Goal: Task Accomplishment & Management: Use online tool/utility

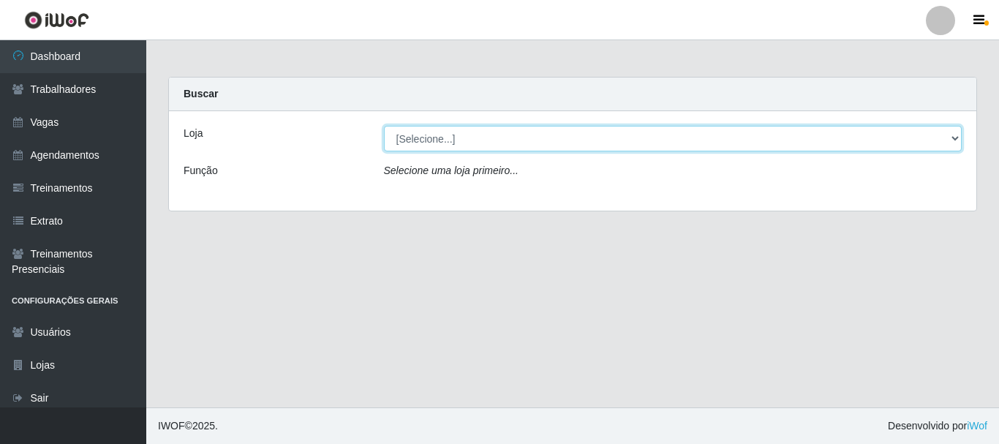
drag, startPoint x: 956, startPoint y: 139, endPoint x: 817, endPoint y: 143, distance: 139.0
click at [956, 138] on select "[Selecione...] SuperFácil Atacado - [PERSON_NAME]" at bounding box center [673, 139] width 578 height 26
select select "399"
click at [384, 126] on select "[Selecione...] SuperFácil Atacado - [PERSON_NAME]" at bounding box center [673, 139] width 578 height 26
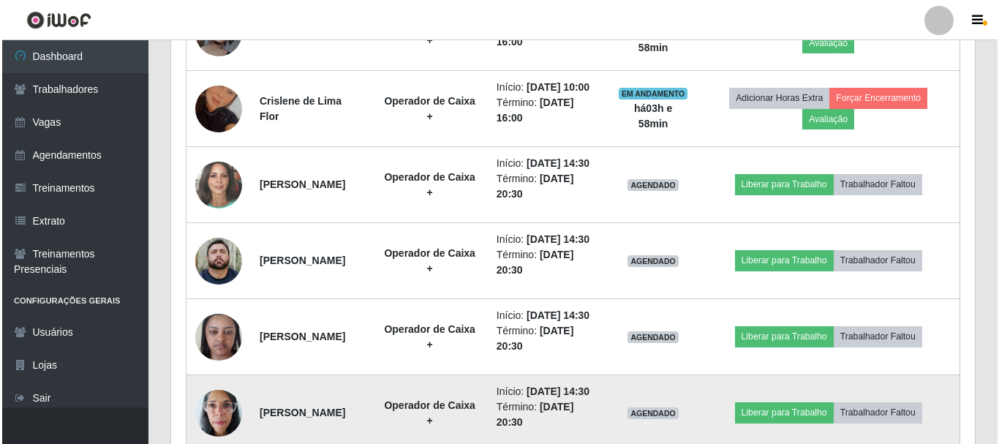
scroll to position [632, 0]
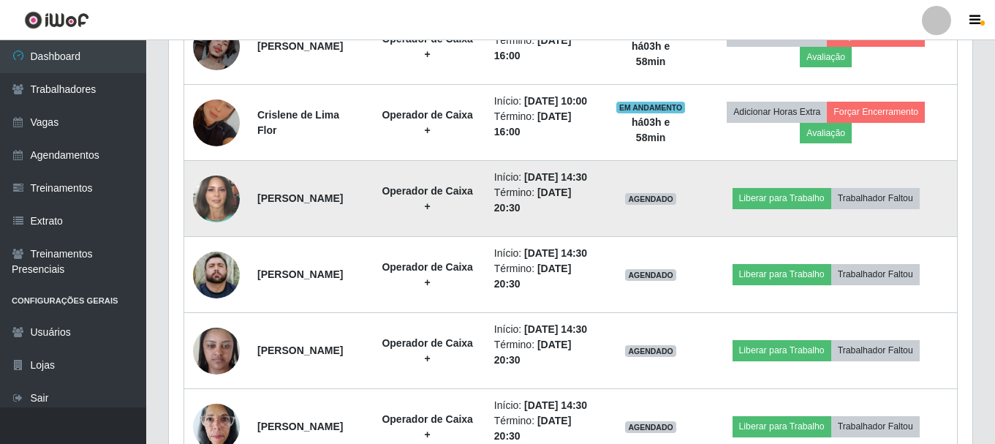
click at [214, 227] on img at bounding box center [216, 199] width 47 height 56
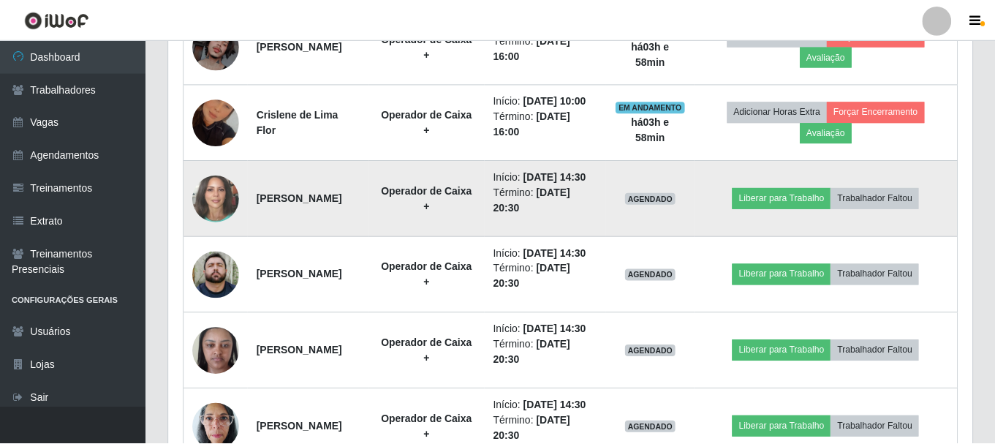
scroll to position [303, 796]
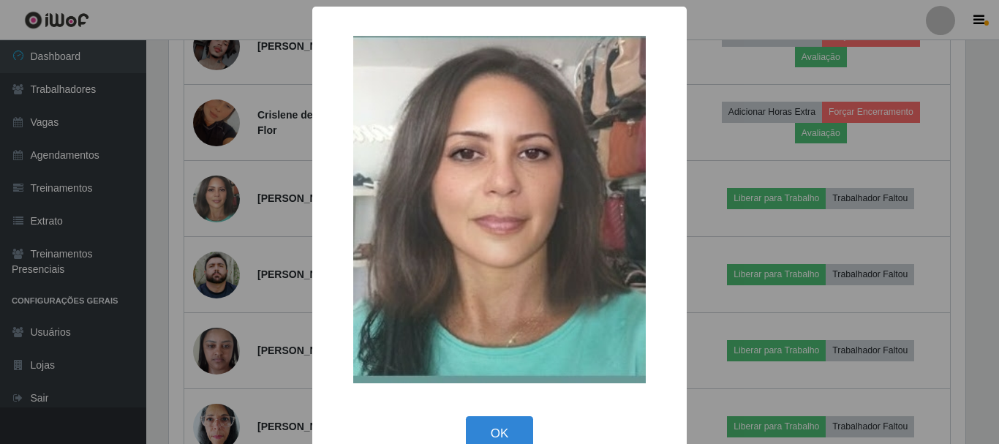
click at [298, 204] on div "× OK Cancel" at bounding box center [499, 222] width 999 height 444
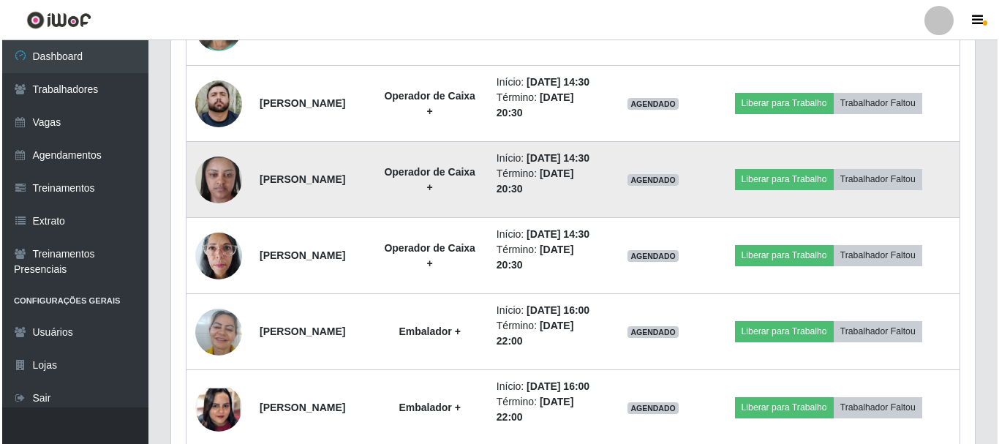
scroll to position [819, 0]
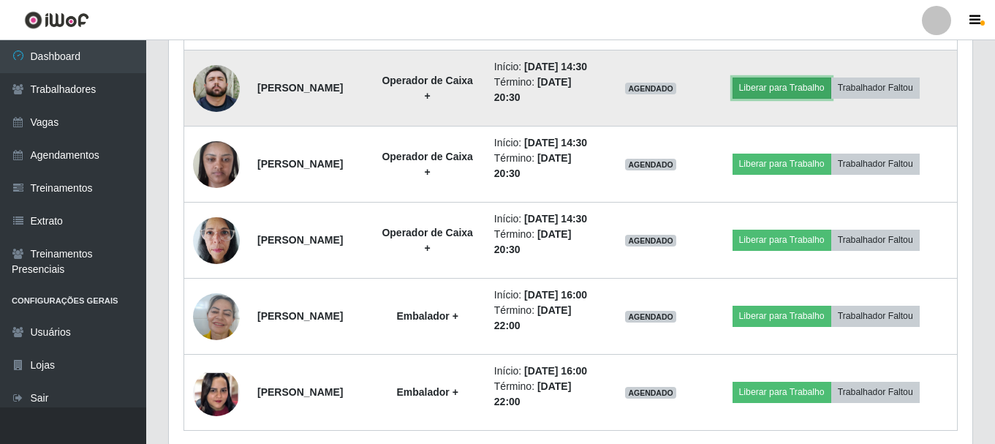
click at [766, 98] on button "Liberar para Trabalho" at bounding box center [781, 87] width 99 height 20
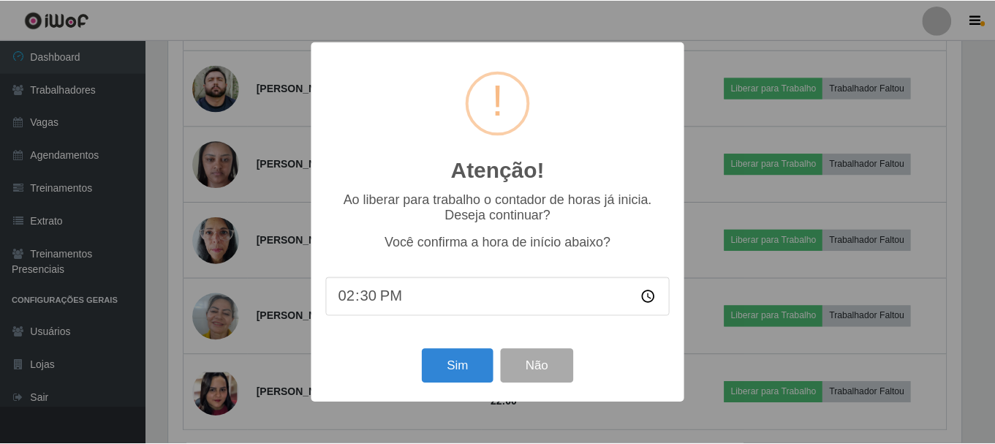
scroll to position [303, 796]
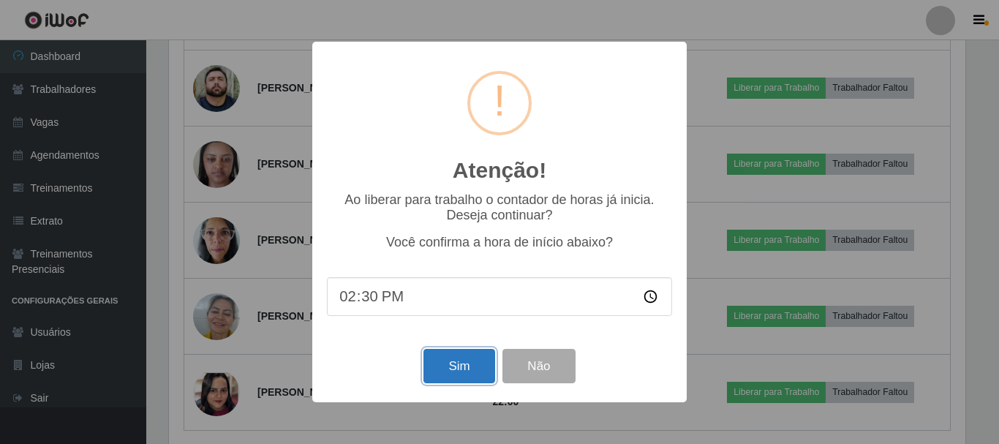
click at [448, 366] on button "Sim" at bounding box center [458, 366] width 71 height 34
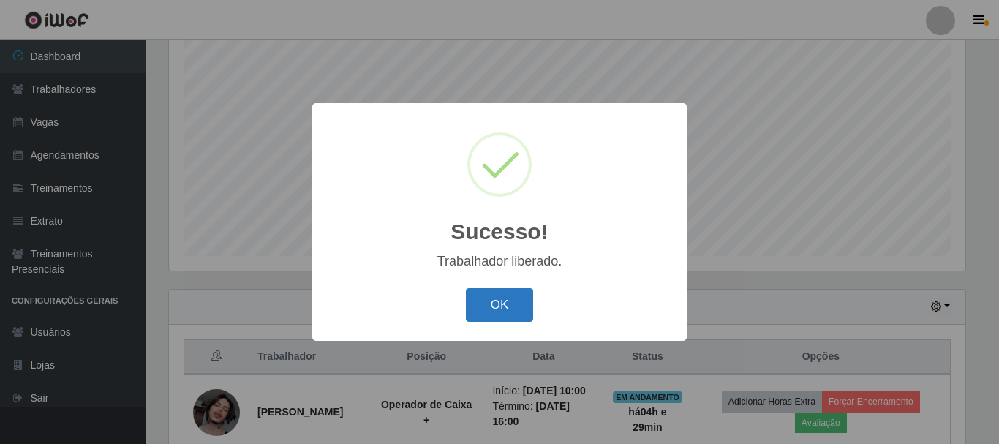
drag, startPoint x: 483, startPoint y: 308, endPoint x: 504, endPoint y: 308, distance: 20.5
click at [484, 308] on button "OK" at bounding box center [500, 305] width 68 height 34
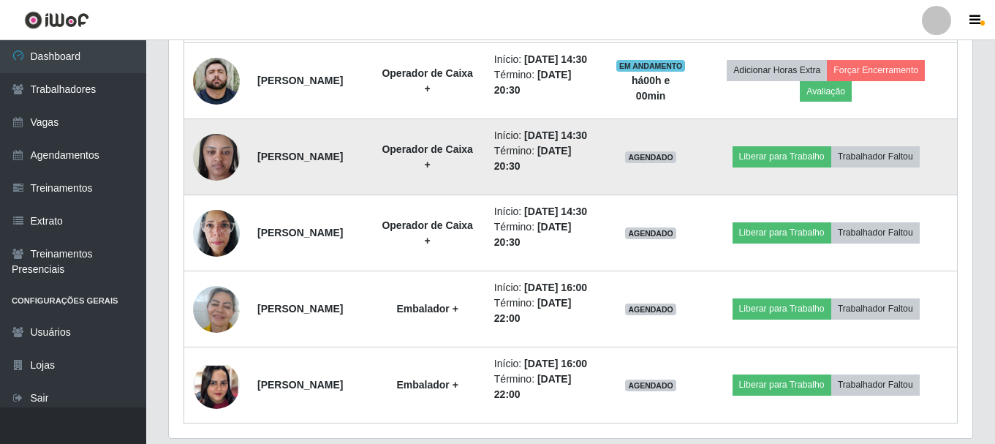
scroll to position [852, 0]
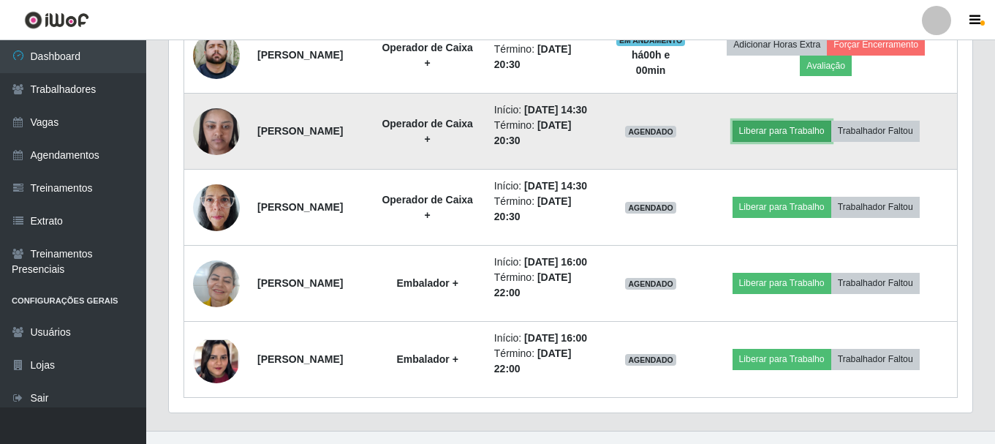
click at [783, 141] on button "Liberar para Trabalho" at bounding box center [781, 131] width 99 height 20
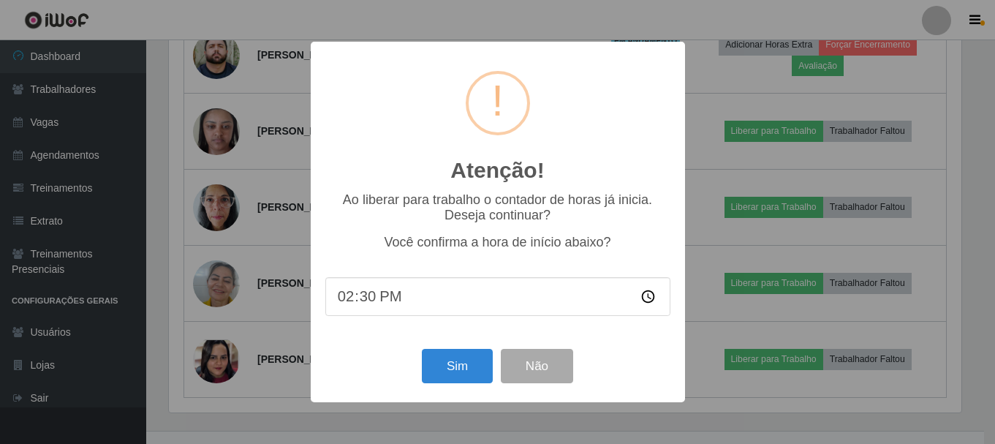
scroll to position [303, 796]
click at [451, 370] on button "Sim" at bounding box center [458, 366] width 71 height 34
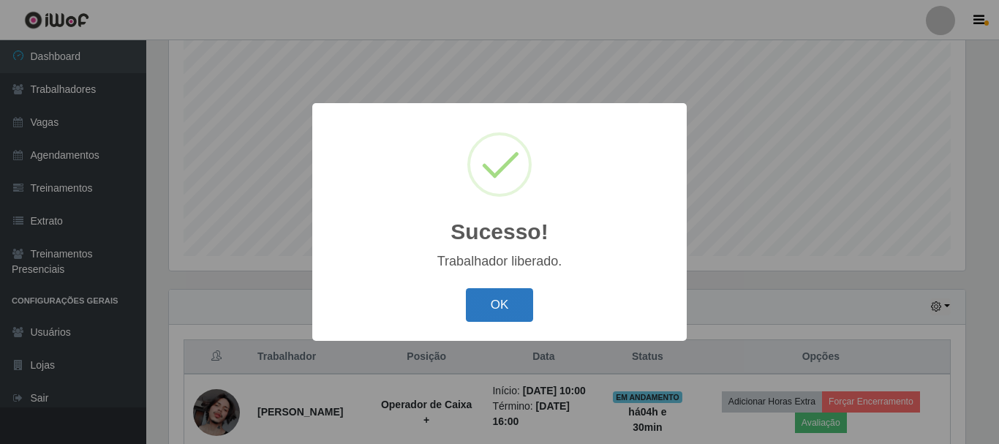
click at [501, 312] on button "OK" at bounding box center [500, 305] width 68 height 34
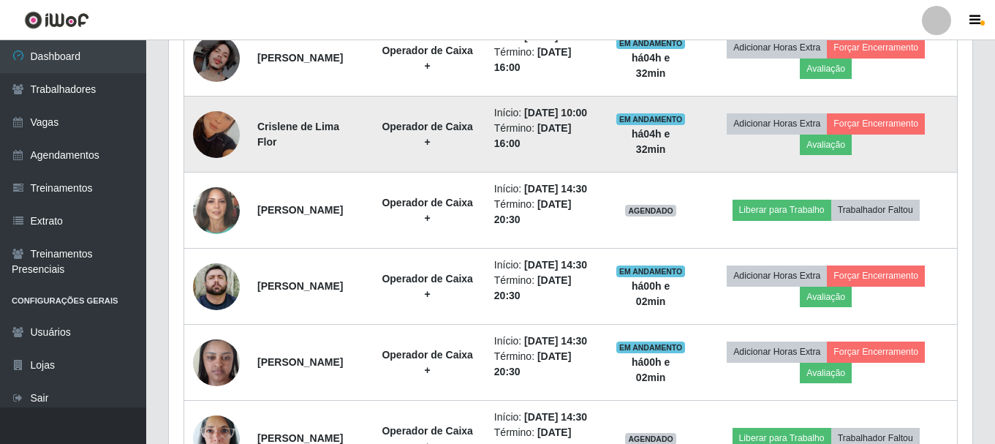
scroll to position [632, 0]
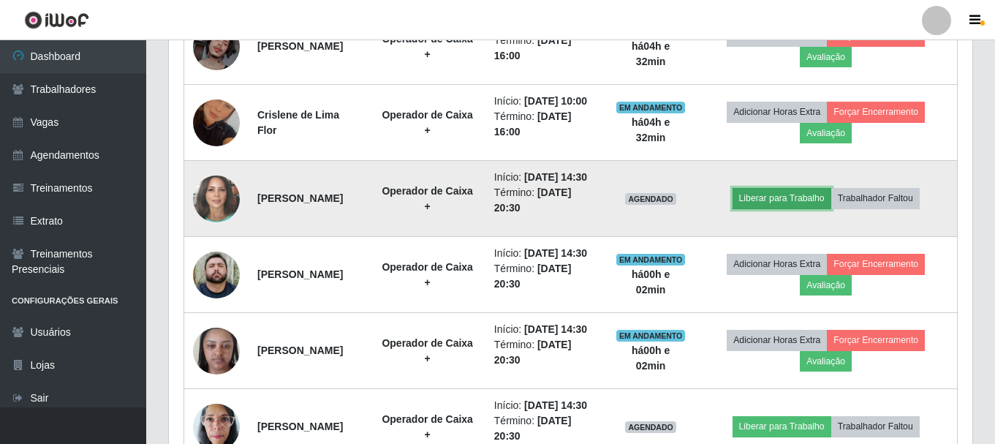
click at [817, 208] on button "Liberar para Trabalho" at bounding box center [781, 198] width 99 height 20
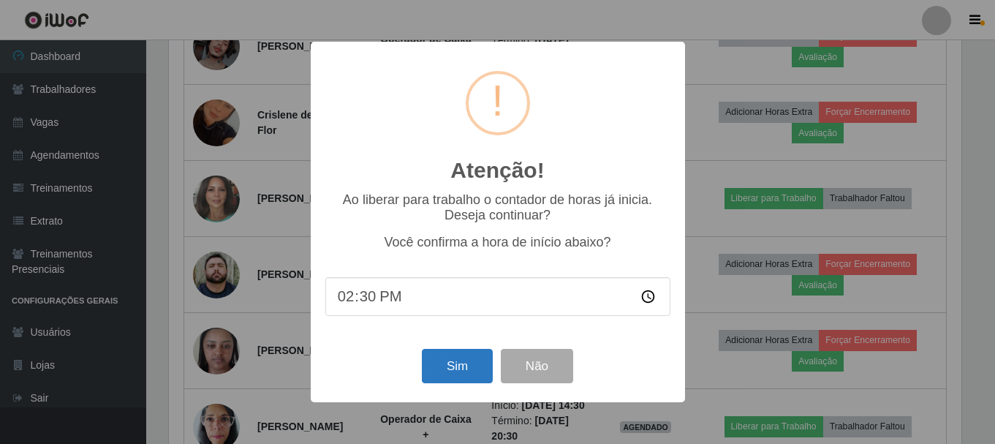
scroll to position [303, 796]
click at [463, 366] on button "Sim" at bounding box center [458, 366] width 71 height 34
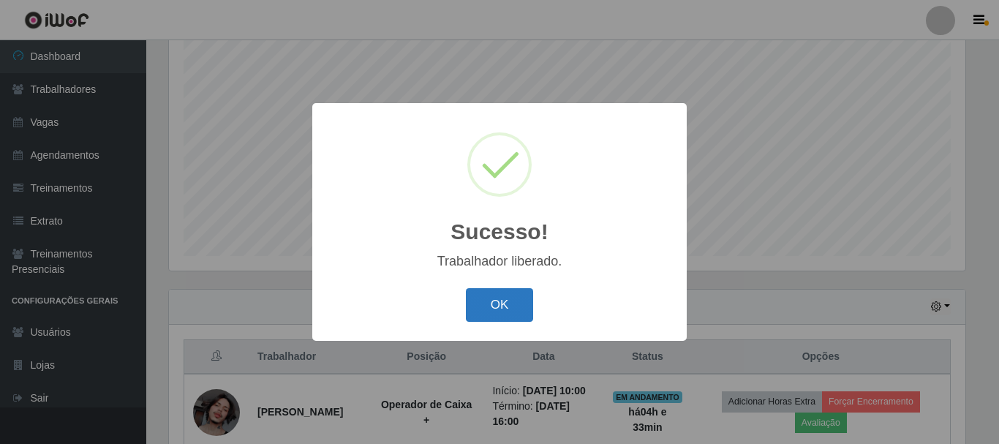
click at [507, 306] on button "OK" at bounding box center [500, 305] width 68 height 34
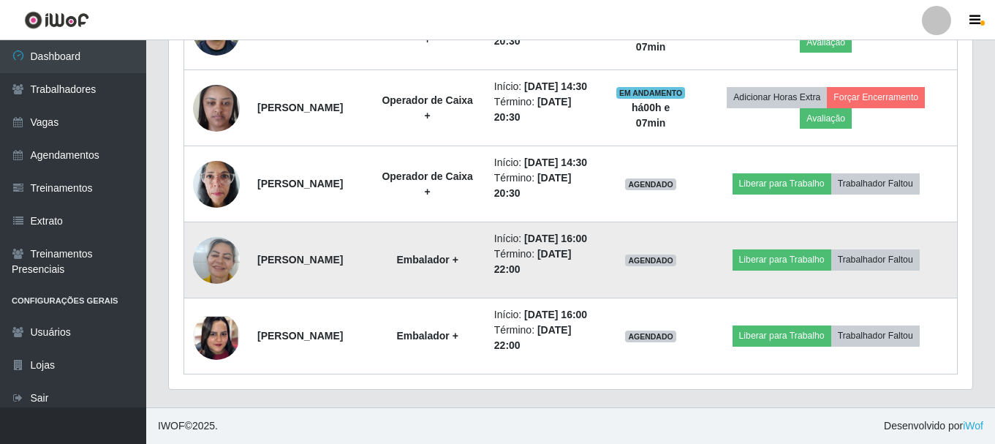
scroll to position [925, 0]
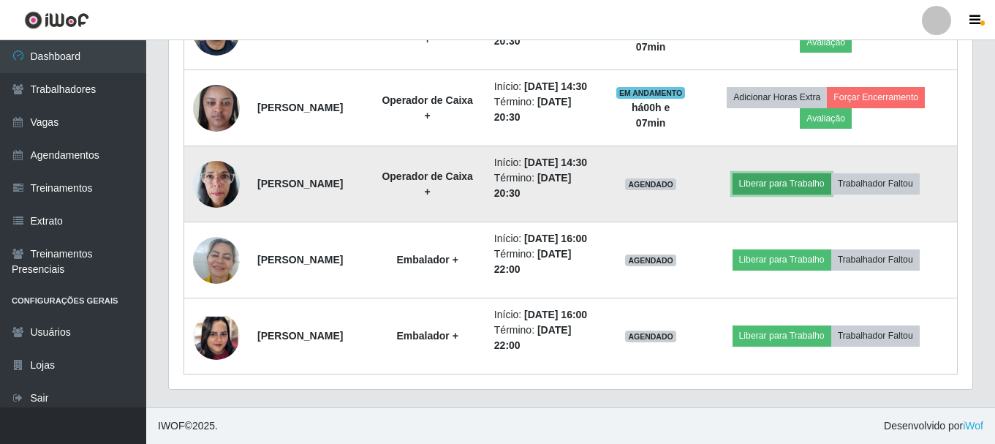
click at [785, 194] on button "Liberar para Trabalho" at bounding box center [781, 183] width 99 height 20
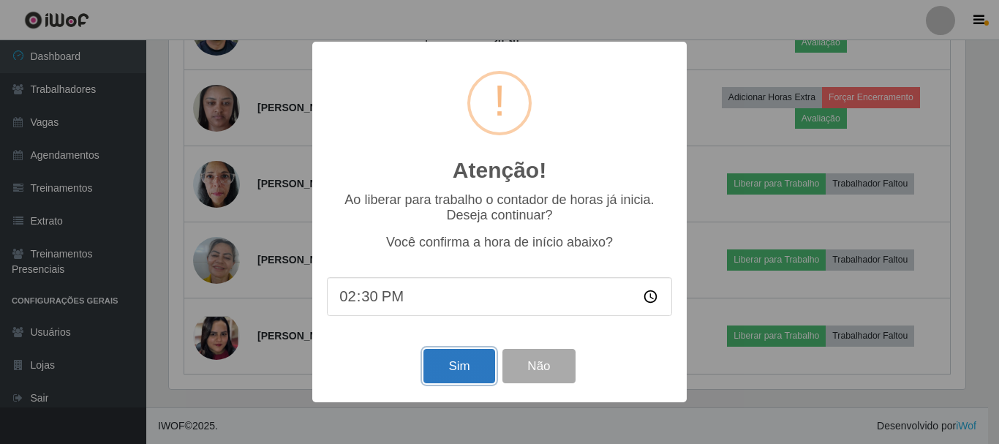
click at [468, 358] on button "Sim" at bounding box center [458, 366] width 71 height 34
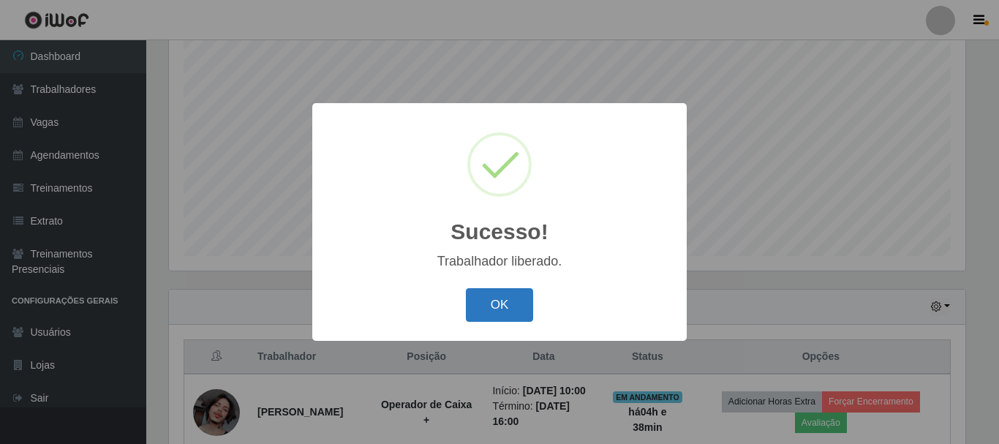
click at [488, 308] on button "OK" at bounding box center [500, 305] width 68 height 34
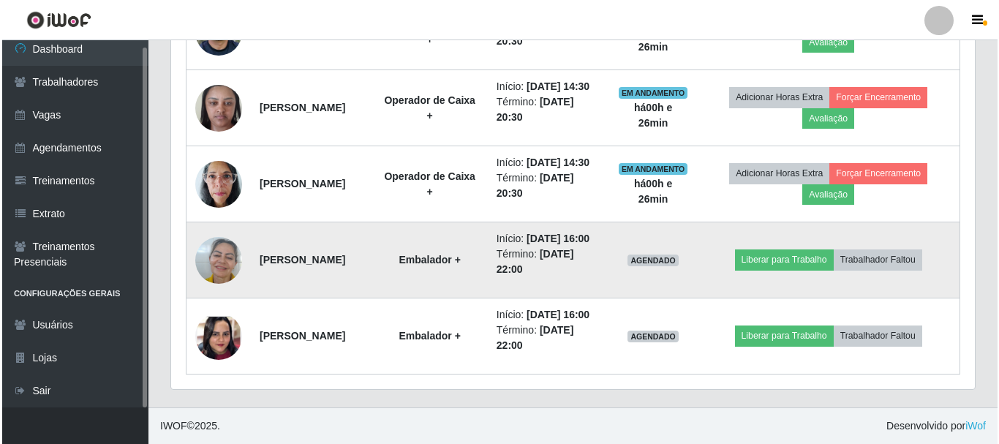
scroll to position [998, 0]
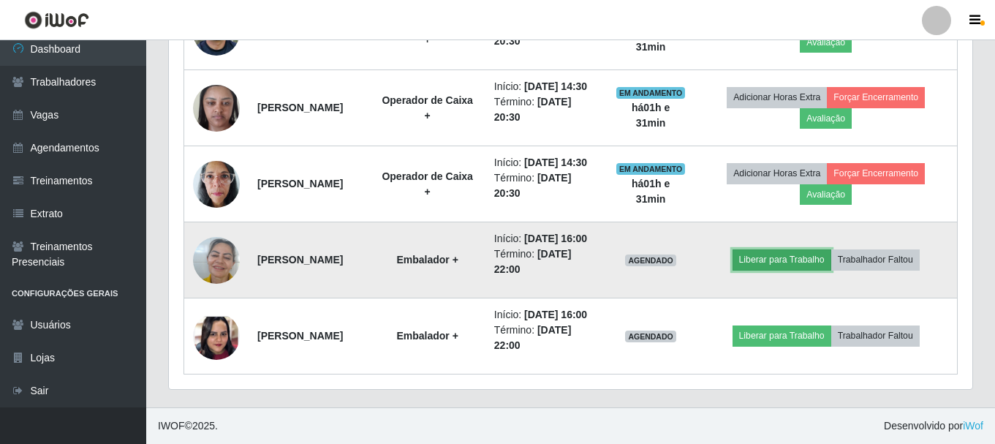
click at [805, 249] on button "Liberar para Trabalho" at bounding box center [781, 259] width 99 height 20
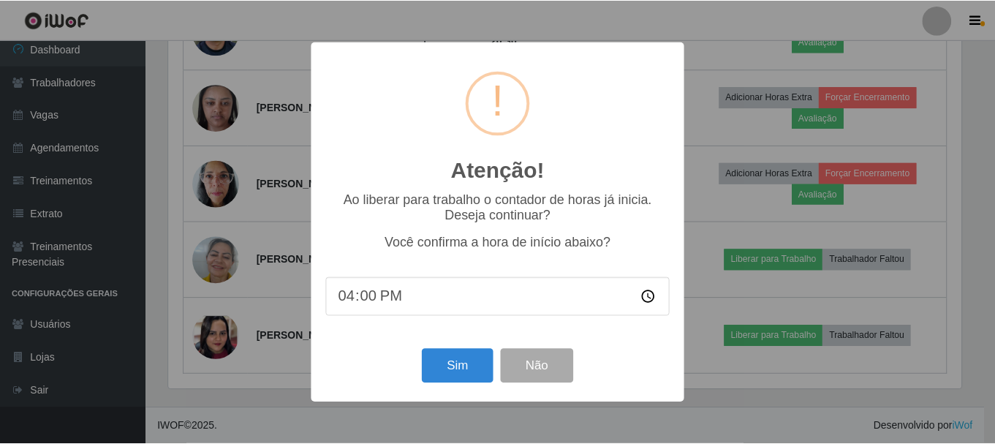
scroll to position [303, 796]
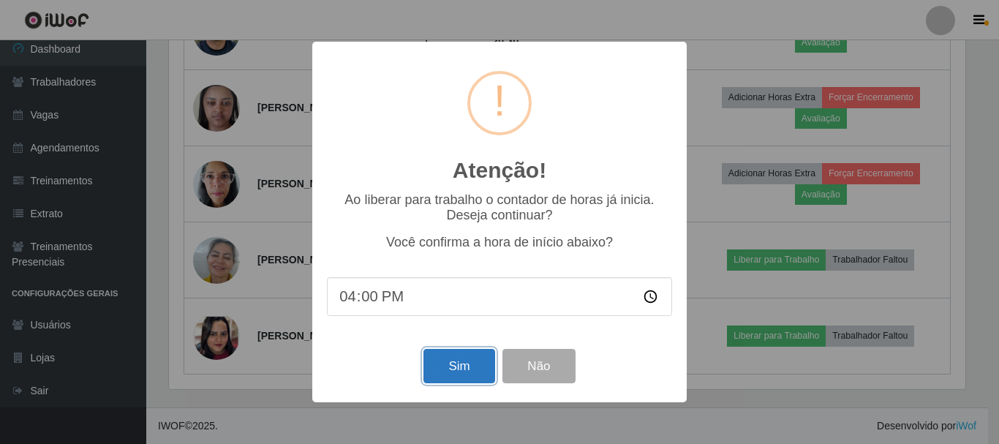
click at [456, 368] on button "Sim" at bounding box center [458, 366] width 71 height 34
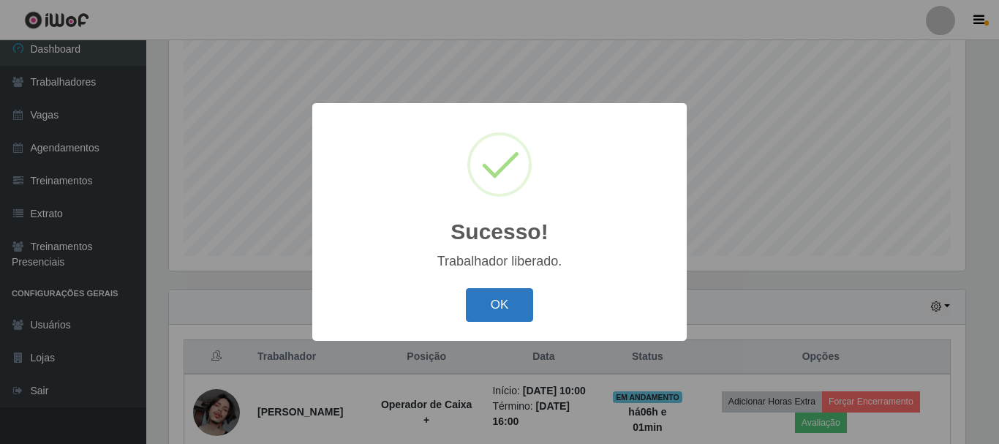
click at [488, 310] on button "OK" at bounding box center [500, 305] width 68 height 34
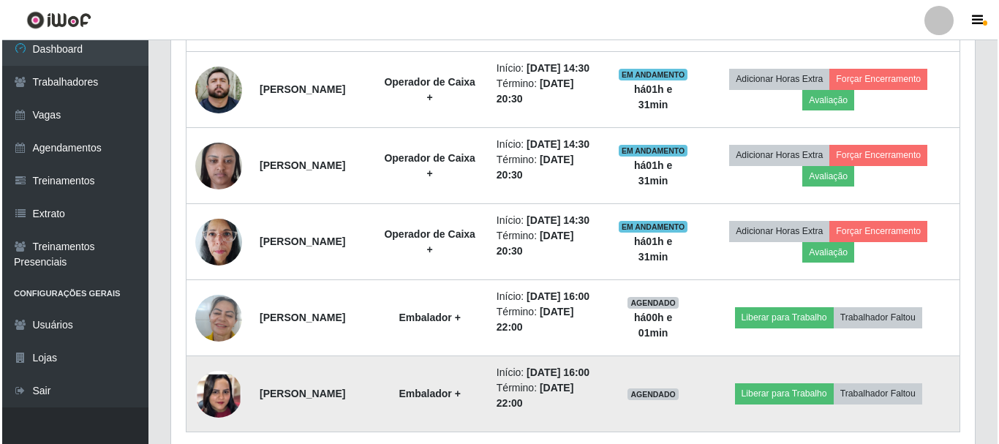
scroll to position [925, 0]
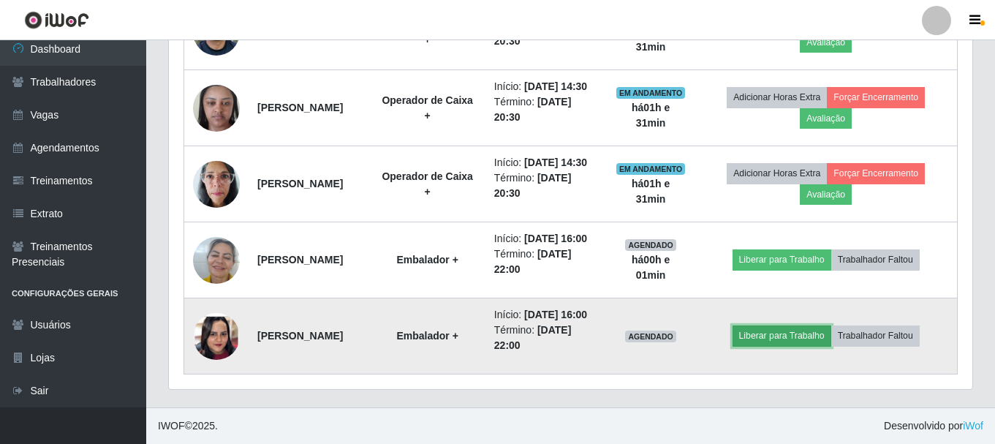
click at [800, 346] on button "Liberar para Trabalho" at bounding box center [781, 335] width 99 height 20
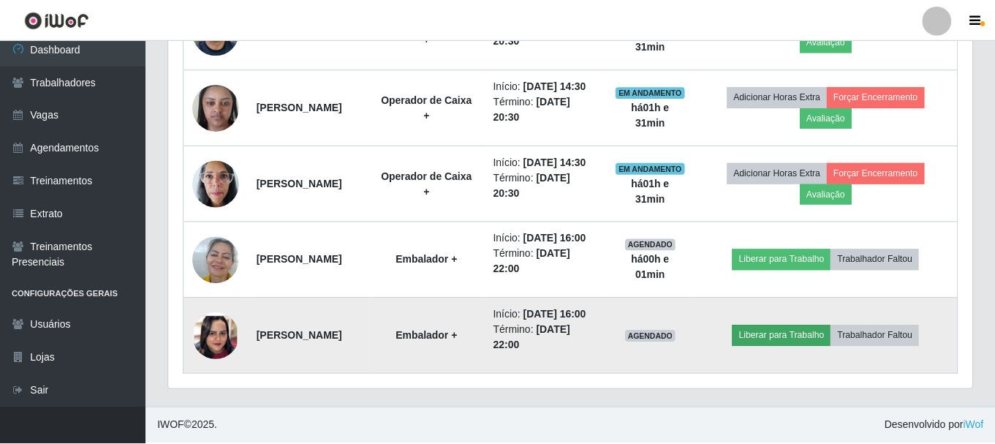
scroll to position [303, 796]
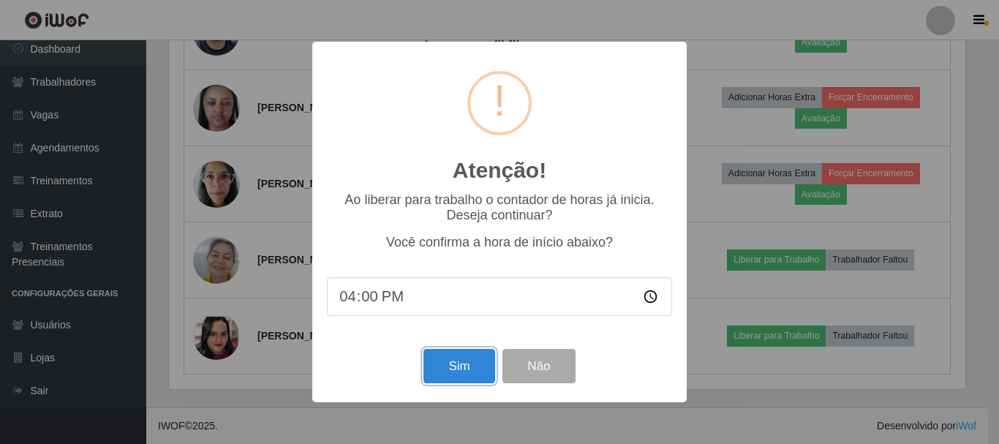
click at [461, 380] on button "Sim" at bounding box center [458, 366] width 71 height 34
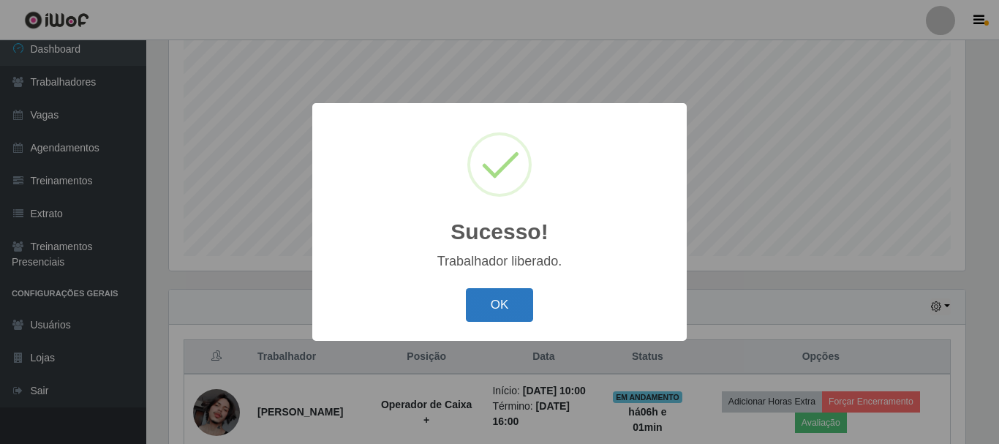
click at [504, 301] on button "OK" at bounding box center [500, 305] width 68 height 34
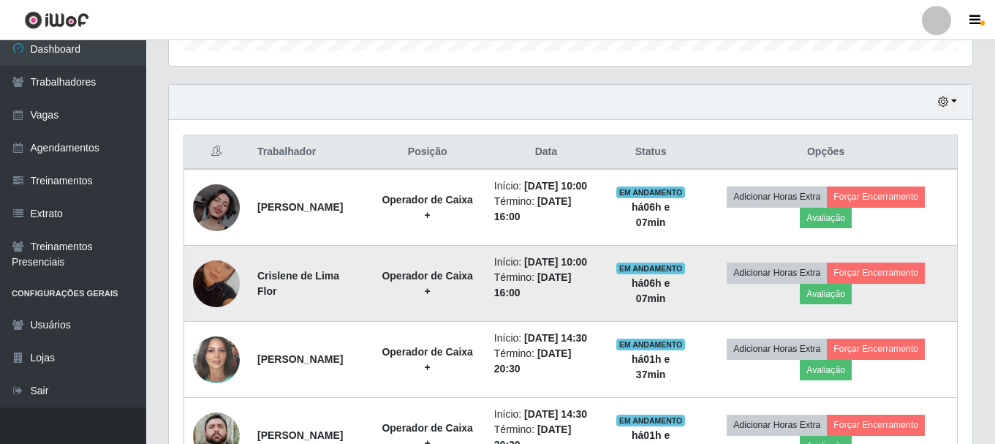
scroll to position [486, 0]
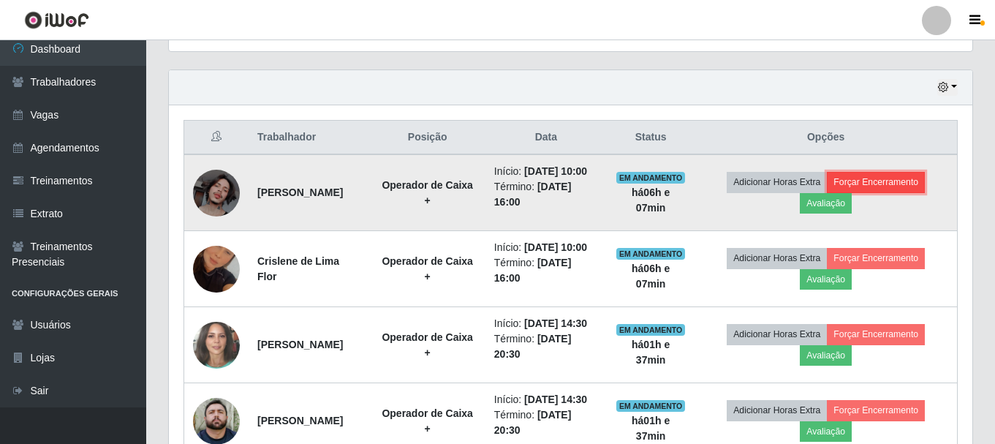
click at [882, 185] on button "Forçar Encerramento" at bounding box center [876, 182] width 98 height 20
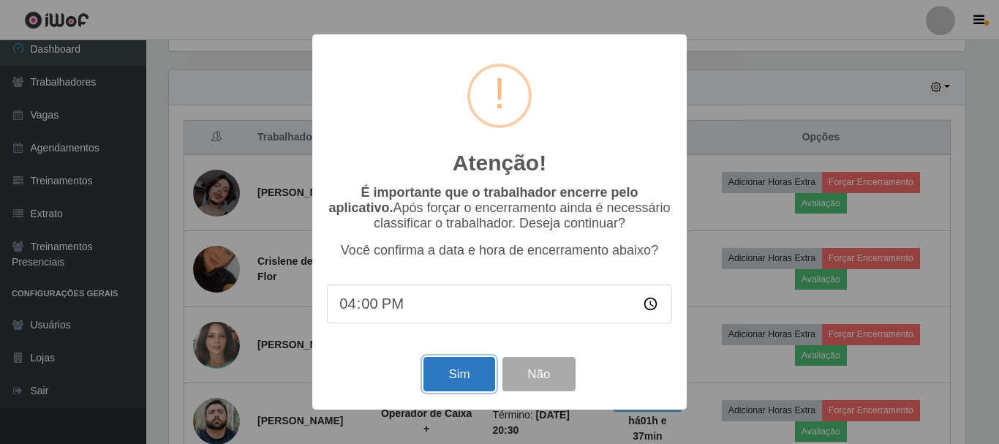
click at [452, 369] on button "Sim" at bounding box center [458, 374] width 71 height 34
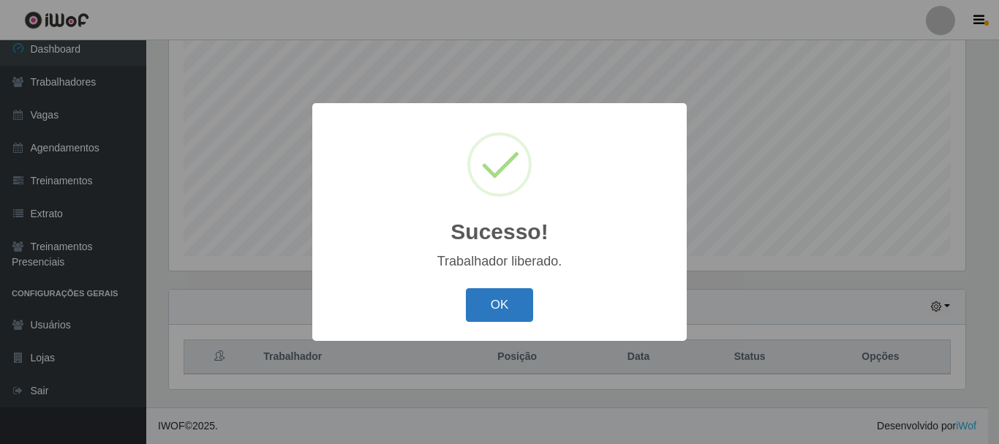
click at [503, 302] on button "OK" at bounding box center [500, 305] width 68 height 34
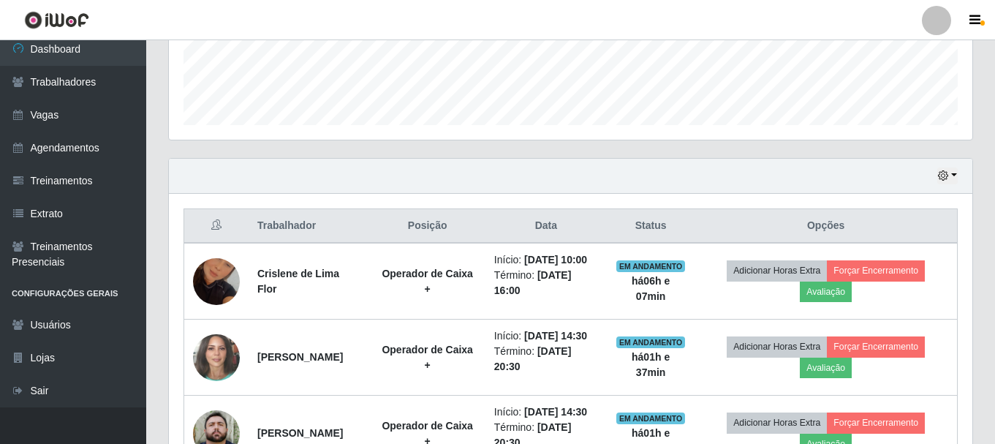
scroll to position [559, 0]
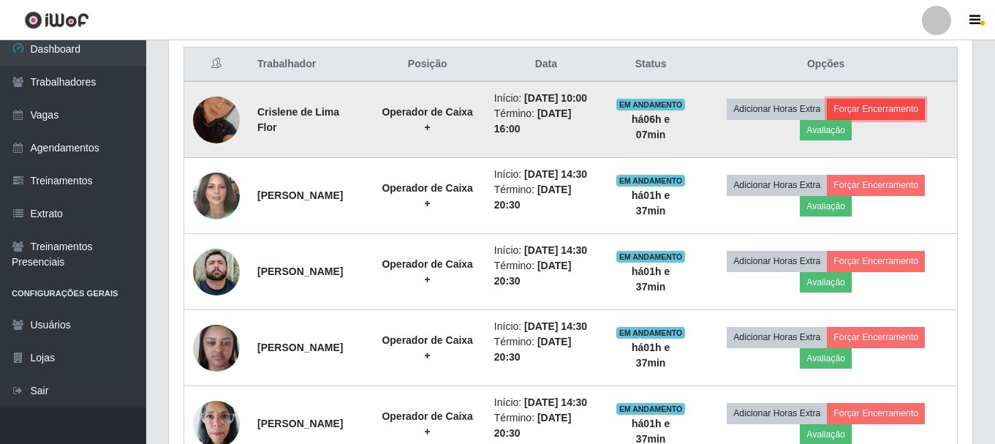
click at [905, 106] on button "Forçar Encerramento" at bounding box center [876, 109] width 98 height 20
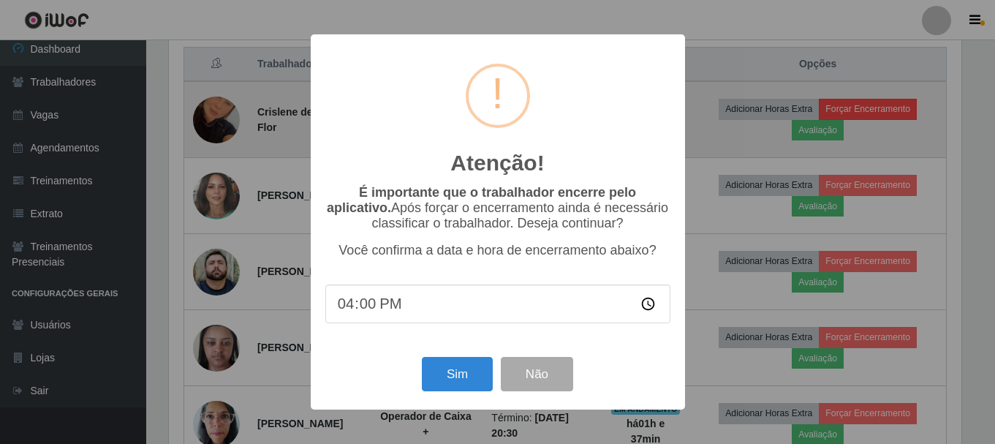
scroll to position [303, 796]
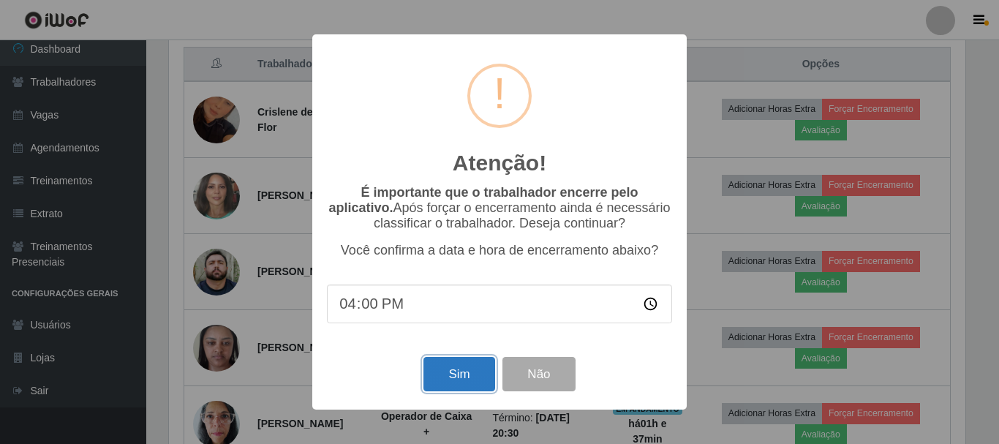
click at [474, 386] on button "Sim" at bounding box center [458, 374] width 71 height 34
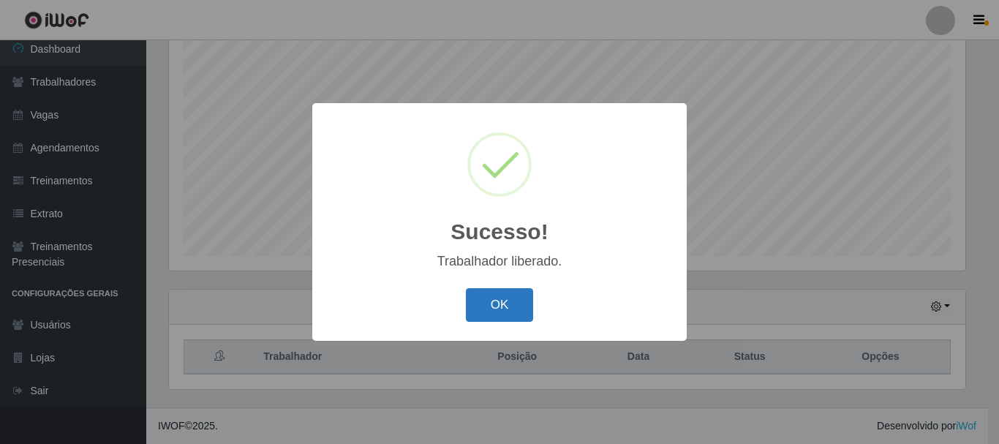
click at [484, 308] on button "OK" at bounding box center [500, 305] width 68 height 34
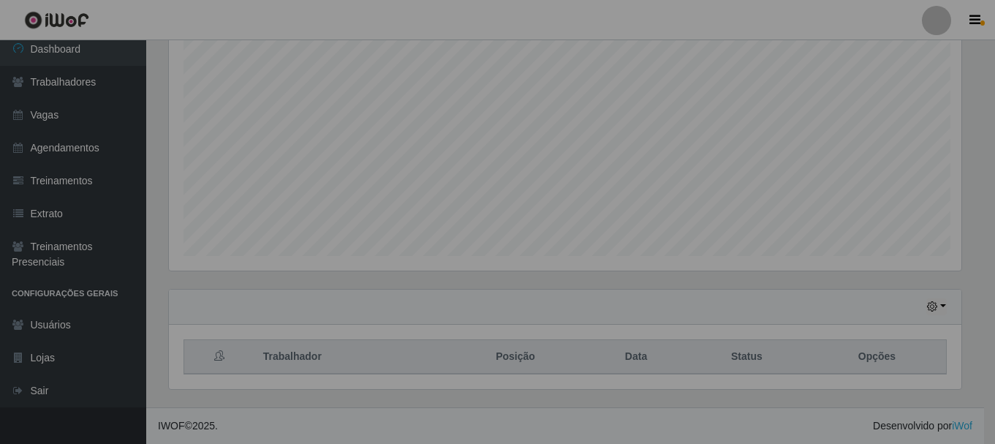
scroll to position [303, 803]
